Goal: Transaction & Acquisition: Download file/media

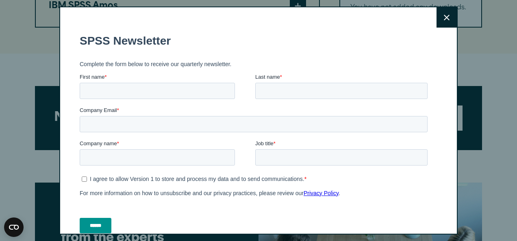
click at [438, 24] on button "Close" at bounding box center [446, 17] width 20 height 20
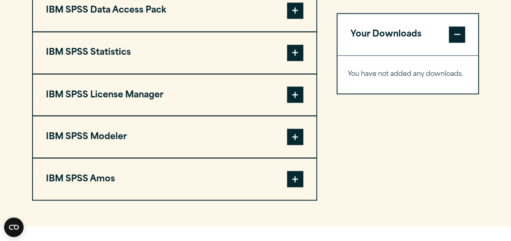
scroll to position [670, 0]
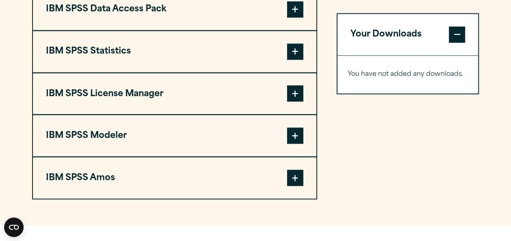
click at [293, 53] on span at bounding box center [295, 51] width 16 height 16
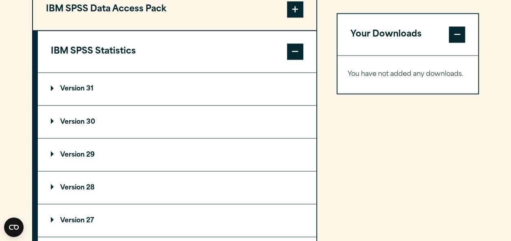
click at [172, 113] on summary "Version 30" at bounding box center [177, 122] width 278 height 33
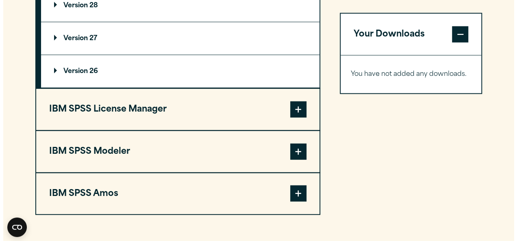
scroll to position [938, 0]
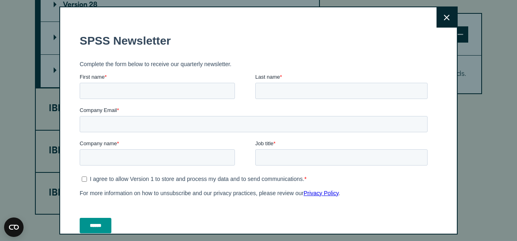
click at [436, 17] on button "Close" at bounding box center [446, 17] width 20 height 20
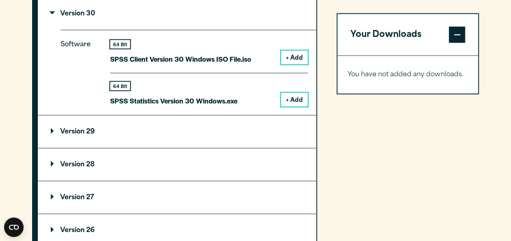
scroll to position [773, 0]
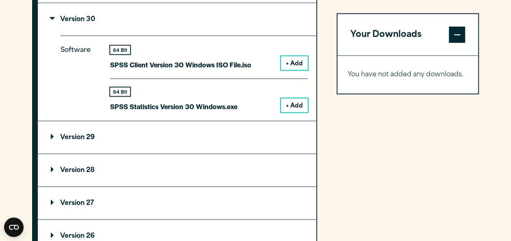
click at [297, 106] on button "+ Add" at bounding box center [294, 106] width 27 height 14
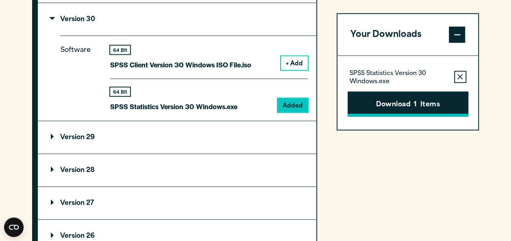
click at [397, 100] on button "Download 1 Items" at bounding box center [407, 103] width 121 height 25
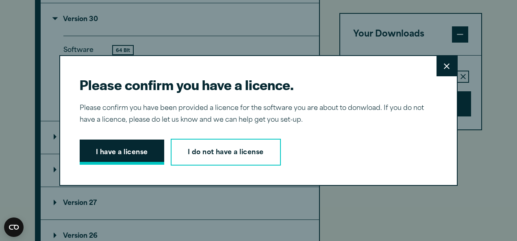
click at [125, 151] on button "I have a license" at bounding box center [122, 152] width 85 height 25
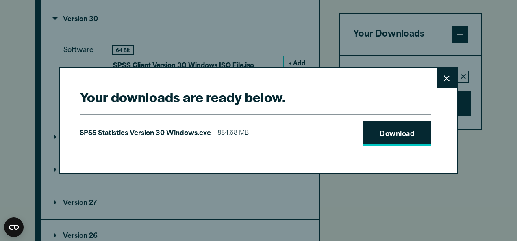
click at [395, 127] on link "Download" at bounding box center [396, 133] width 67 height 25
click at [450, 74] on button "Close" at bounding box center [446, 78] width 20 height 20
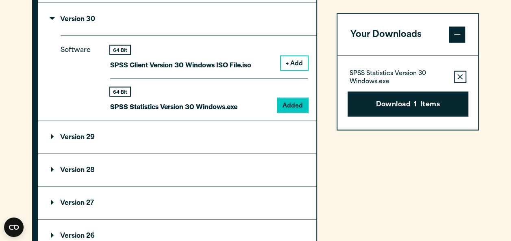
click at [502, 46] on section "Select your software downloads Use the table below to find and navigate to your…" at bounding box center [255, 70] width 511 height 672
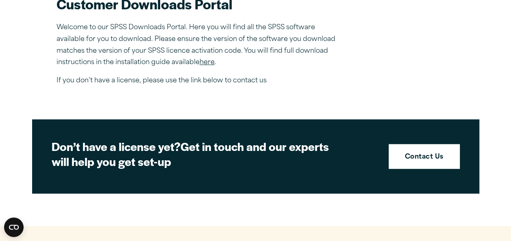
scroll to position [278, 0]
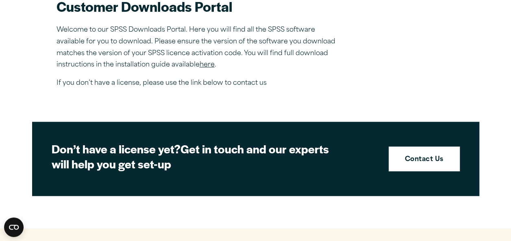
drag, startPoint x: 494, startPoint y: 0, endPoint x: 338, endPoint y: 85, distance: 177.8
click at [338, 85] on p "If you don’t have a license, please use the link below to contact us" at bounding box center [198, 84] width 284 height 12
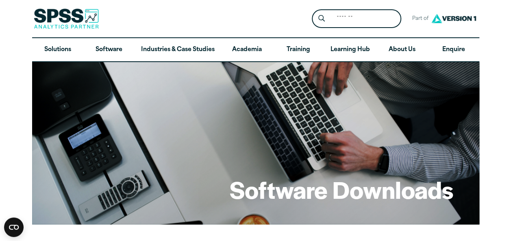
drag, startPoint x: 478, startPoint y: 0, endPoint x: 280, endPoint y: 73, distance: 211.3
click at [280, 73] on div "Software Downloads" at bounding box center [255, 143] width 447 height 163
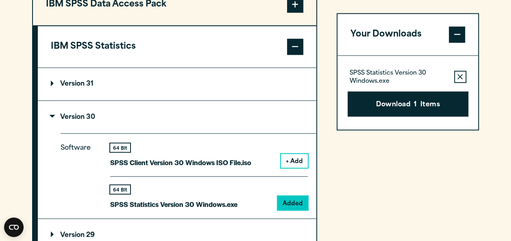
scroll to position [684, 0]
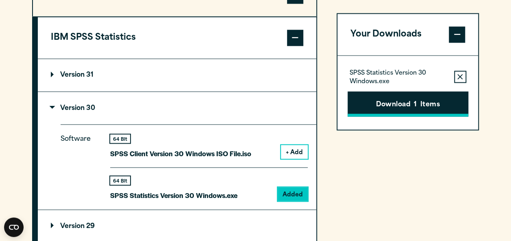
click at [431, 98] on button "Download 1 Items" at bounding box center [407, 103] width 121 height 25
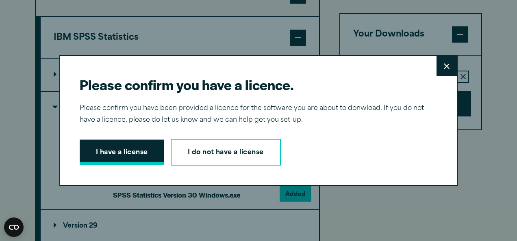
click at [145, 150] on button "I have a license" at bounding box center [122, 152] width 85 height 25
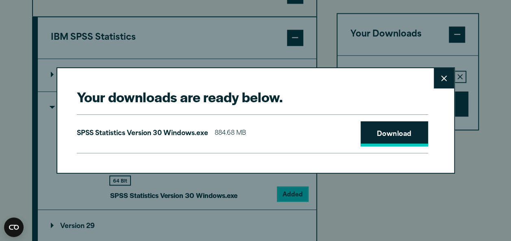
click at [386, 132] on link "Download" at bounding box center [393, 133] width 67 height 25
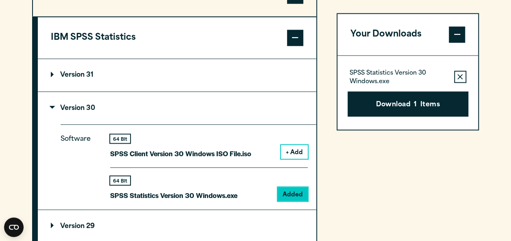
click at [271, 37] on div "Your downloads are ready below. Close SPSS Statistics Version 30 Windows.exe 88…" at bounding box center [255, 120] width 511 height 241
click at [433, 103] on button "Download 1 Items" at bounding box center [407, 103] width 121 height 25
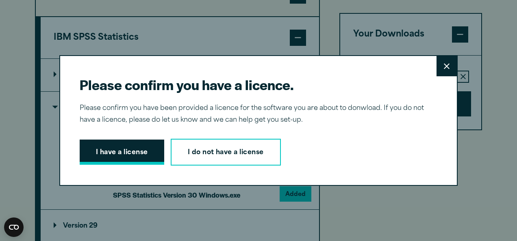
click at [125, 151] on button "I have a license" at bounding box center [122, 152] width 85 height 25
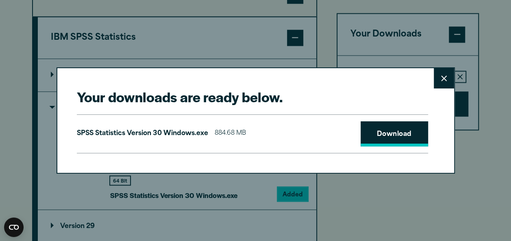
click at [384, 140] on link "Download" at bounding box center [393, 133] width 67 height 25
